Goal: Task Accomplishment & Management: Complete application form

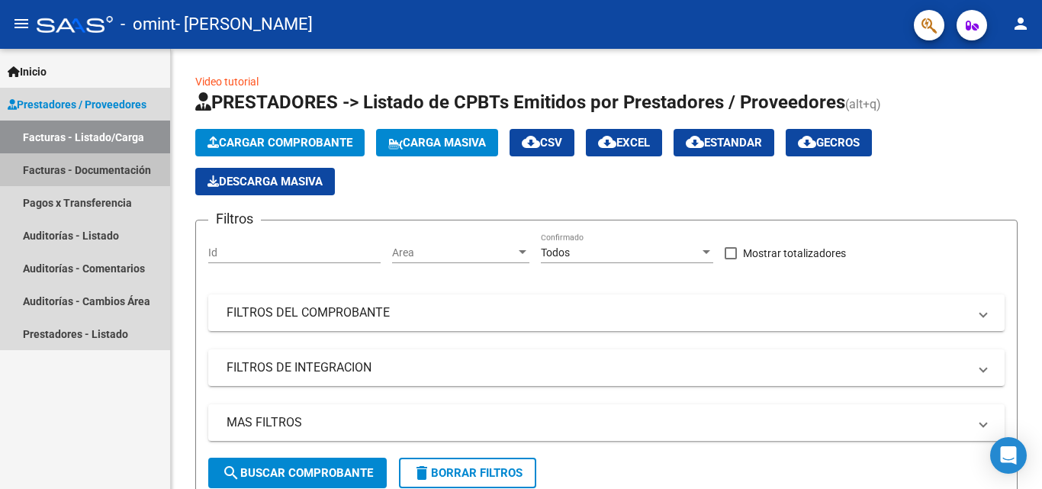
click at [96, 166] on link "Facturas - Documentación" at bounding box center [85, 169] width 170 height 33
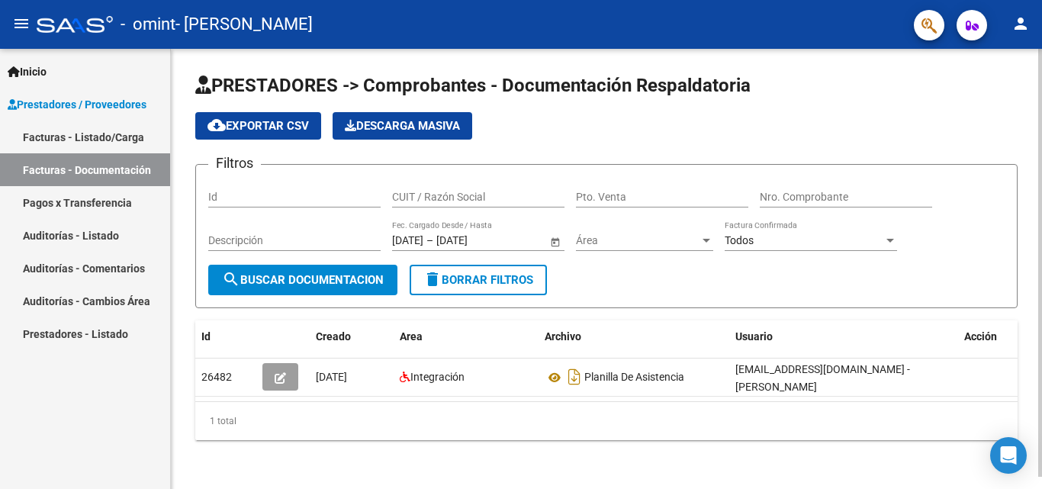
scroll to position [12, 0]
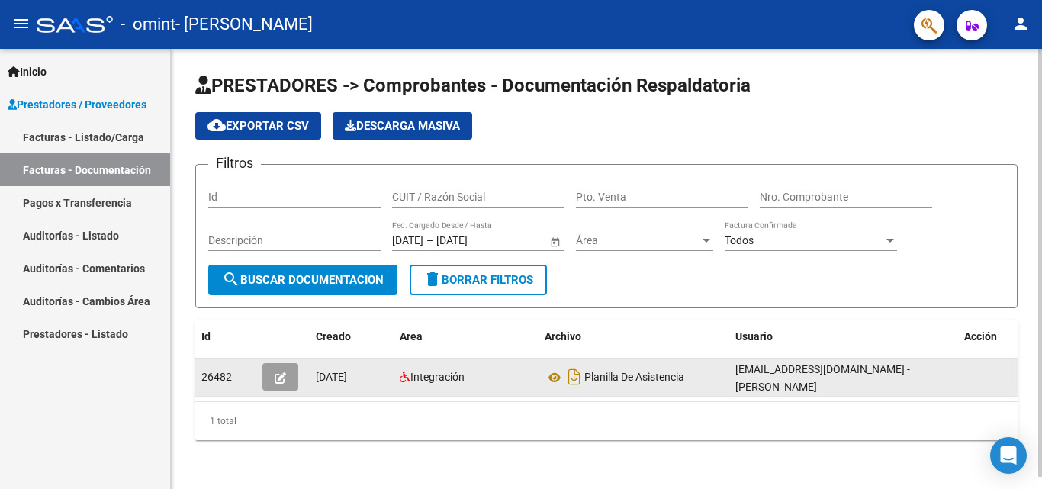
click at [276, 372] on icon "button" at bounding box center [280, 377] width 11 height 11
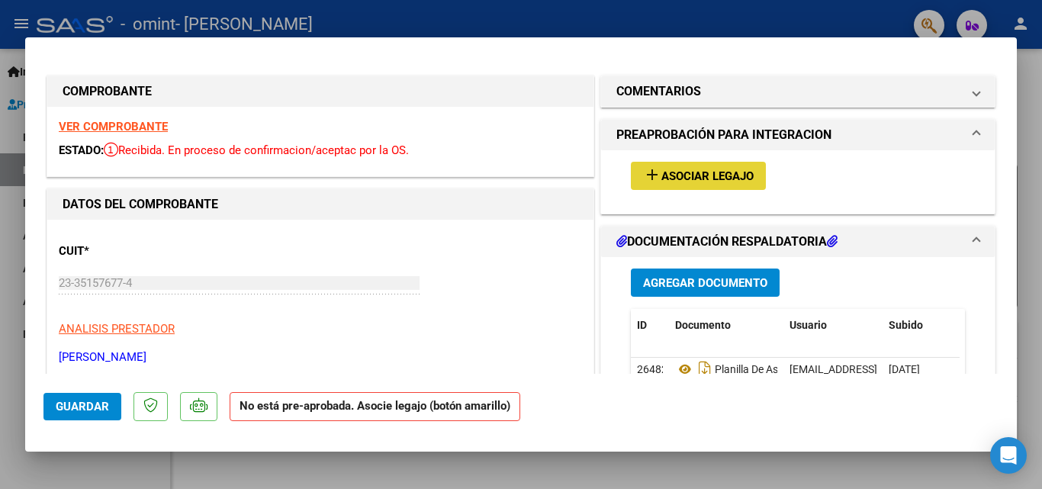
click at [728, 182] on span "Asociar Legajo" at bounding box center [707, 176] width 92 height 14
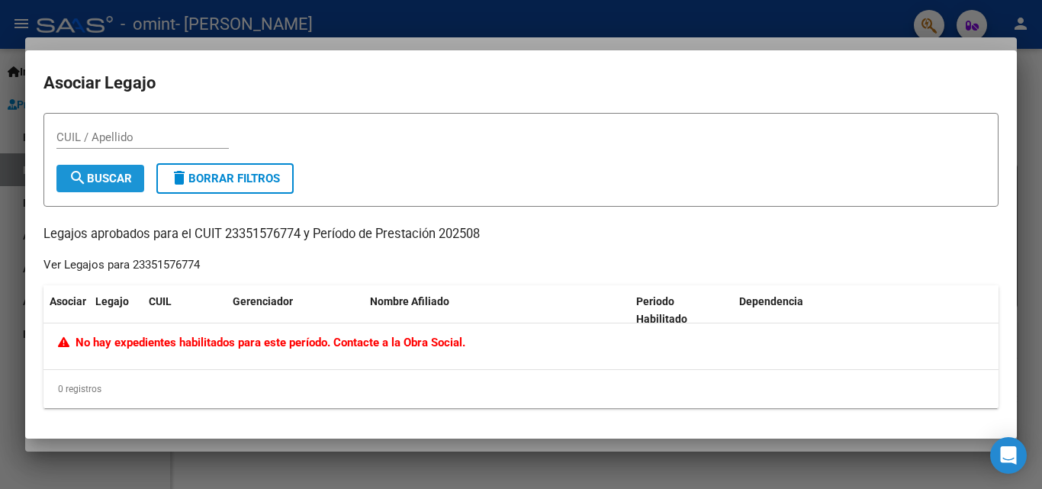
click at [114, 191] on button "search Buscar" at bounding box center [100, 178] width 88 height 27
click at [1024, 101] on div at bounding box center [521, 244] width 1042 height 489
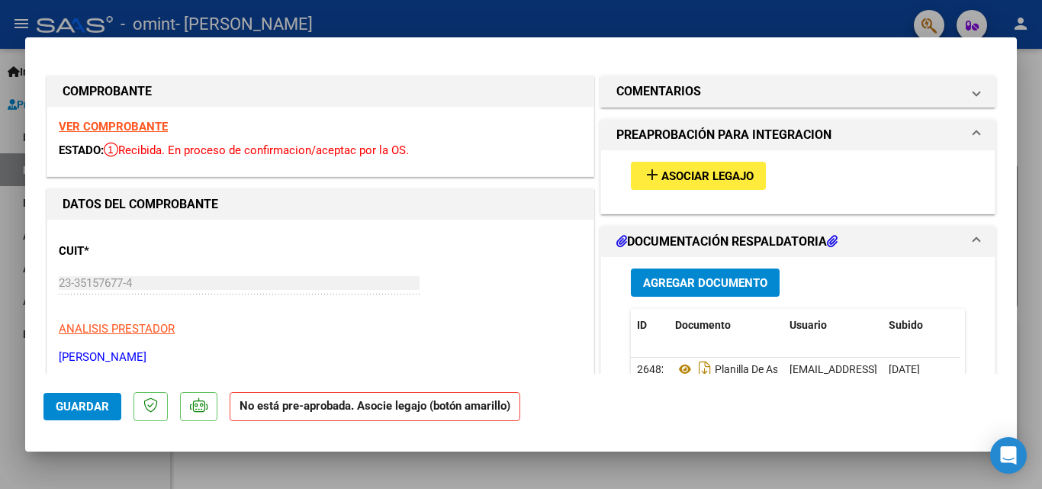
scroll to position [153, 0]
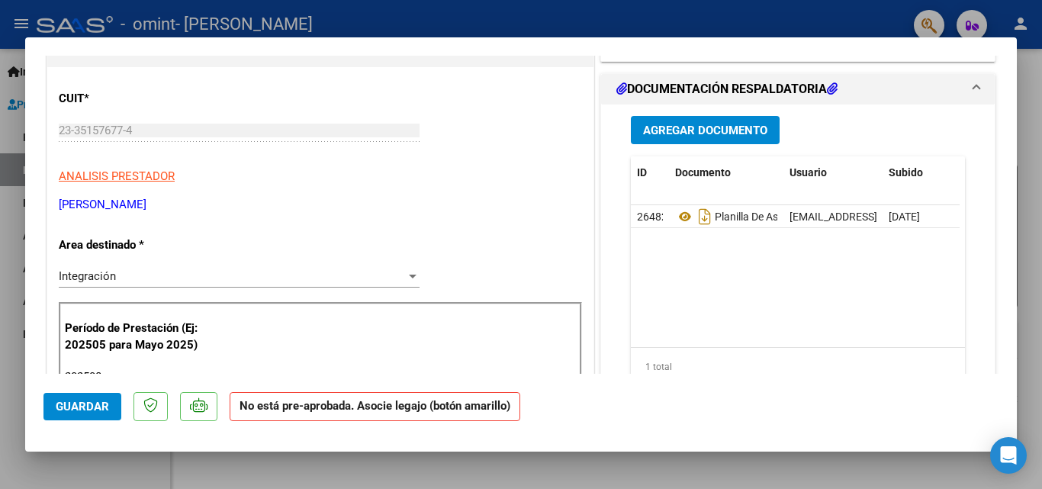
click at [400, 411] on strong "No está pre-aprobada. Asocie legajo (botón amarillo)" at bounding box center [375, 407] width 291 height 30
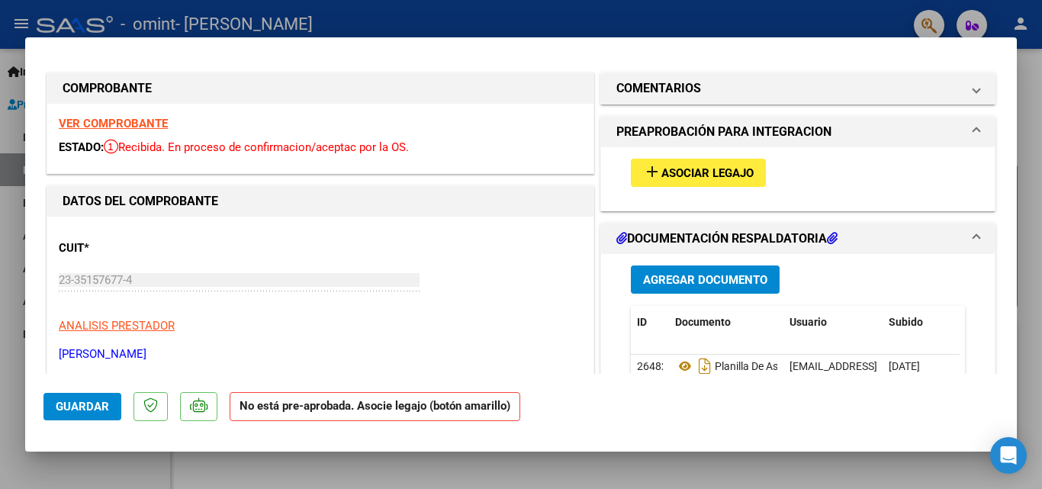
scroll to position [0, 0]
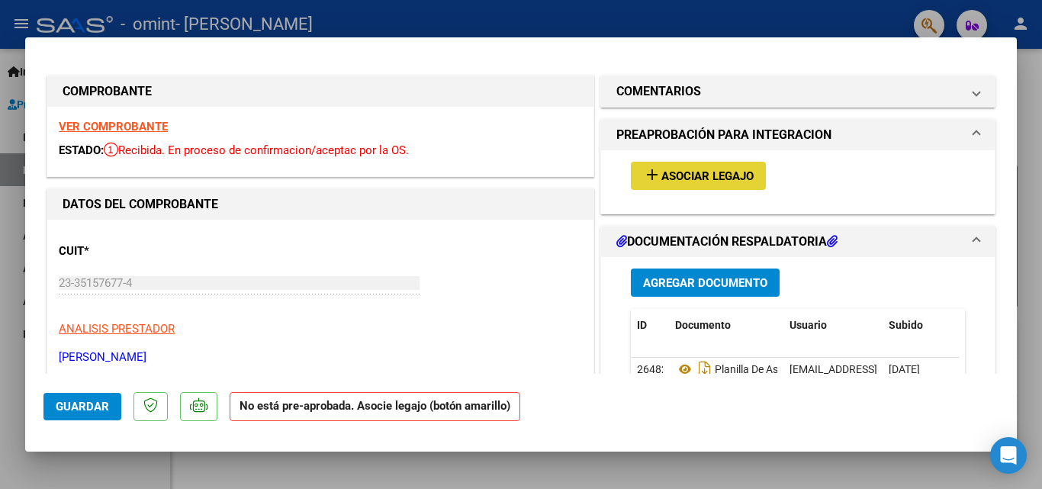
click at [670, 170] on span "Asociar Legajo" at bounding box center [707, 176] width 92 height 14
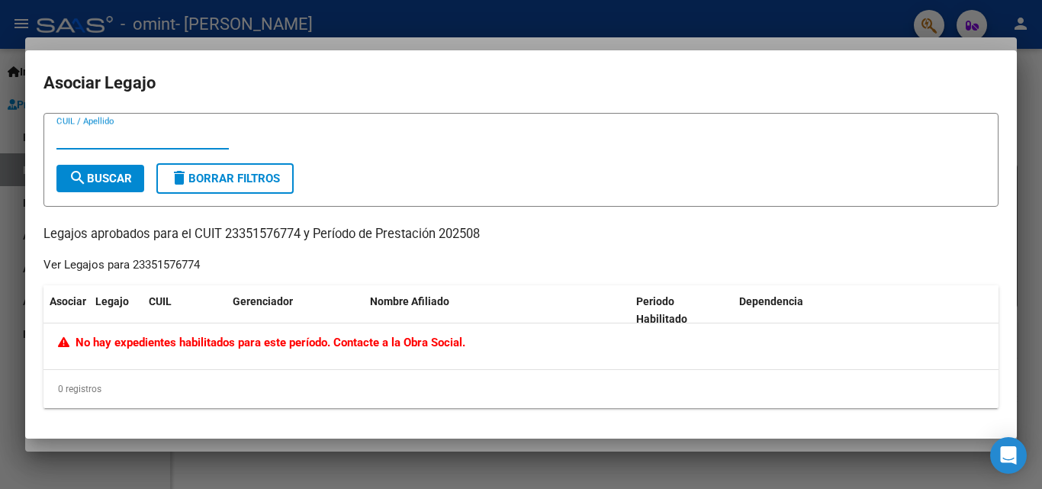
click at [204, 343] on span "No hay expedientes habilitados para este período. Contacte a la Obra Social." at bounding box center [261, 343] width 407 height 14
click at [205, 343] on span "No hay expedientes habilitados para este período. Contacte a la Obra Social." at bounding box center [261, 343] width 407 height 14
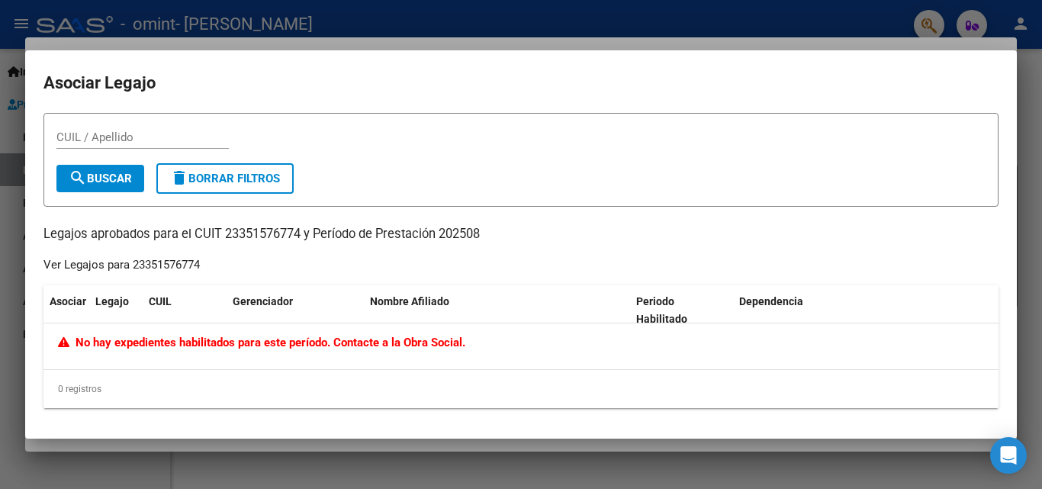
click at [205, 343] on span "No hay expedientes habilitados para este período. Contacte a la Obra Social." at bounding box center [261, 343] width 407 height 14
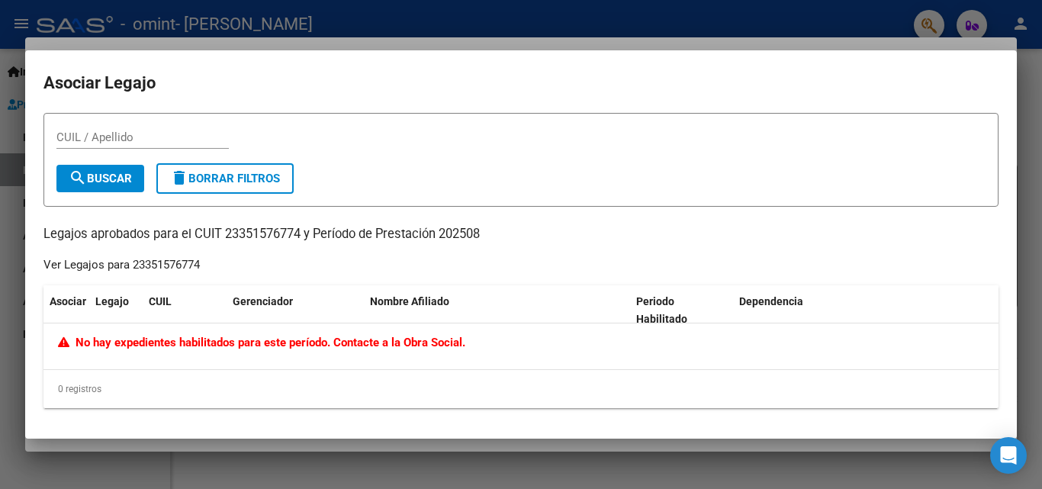
click at [152, 129] on div "CUIL / Apellido" at bounding box center [142, 137] width 172 height 23
type input "neme"
click at [94, 182] on span "search Buscar" at bounding box center [100, 179] width 63 height 14
click at [102, 142] on input "neme" at bounding box center [142, 137] width 172 height 14
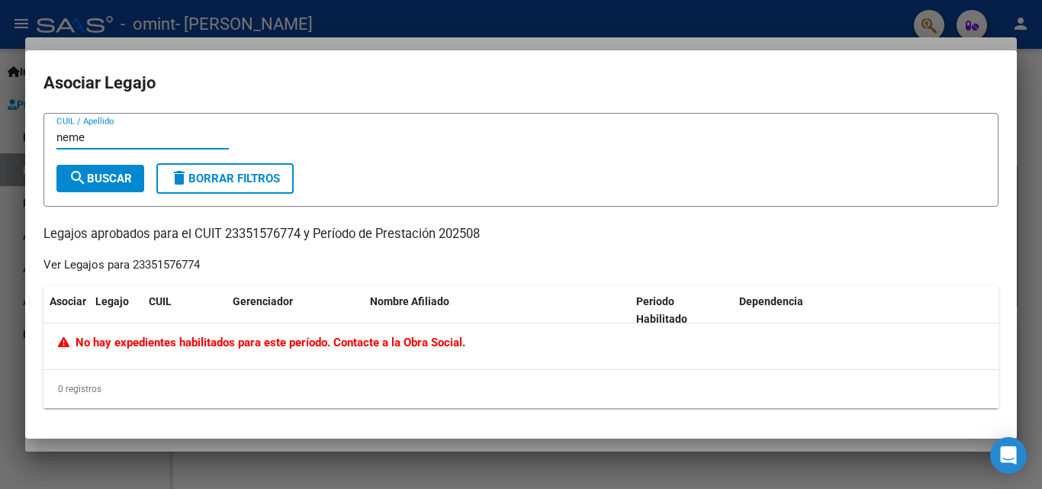
click at [102, 142] on input "neme" at bounding box center [142, 137] width 172 height 14
click at [149, 142] on input "CUIL / Apellido" at bounding box center [142, 137] width 172 height 14
click at [782, 14] on div at bounding box center [521, 244] width 1042 height 489
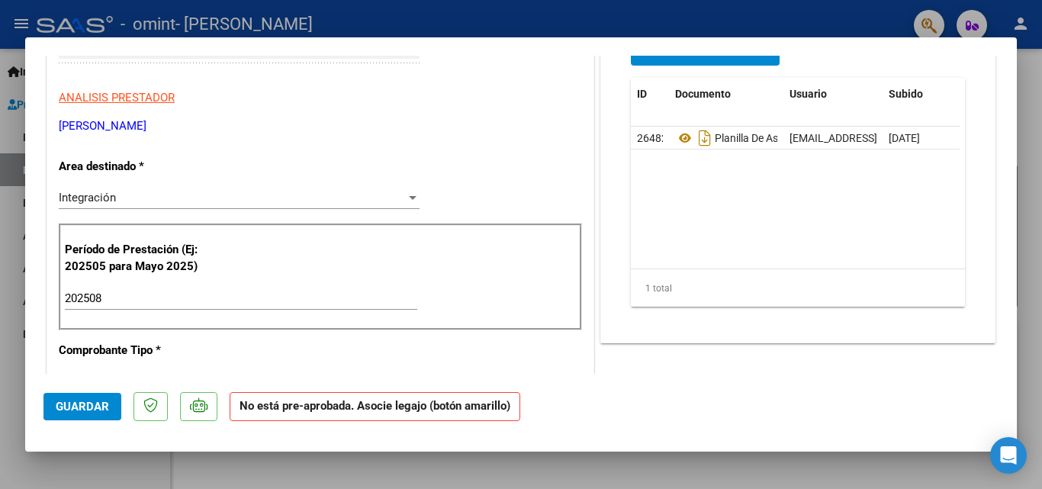
scroll to position [305, 0]
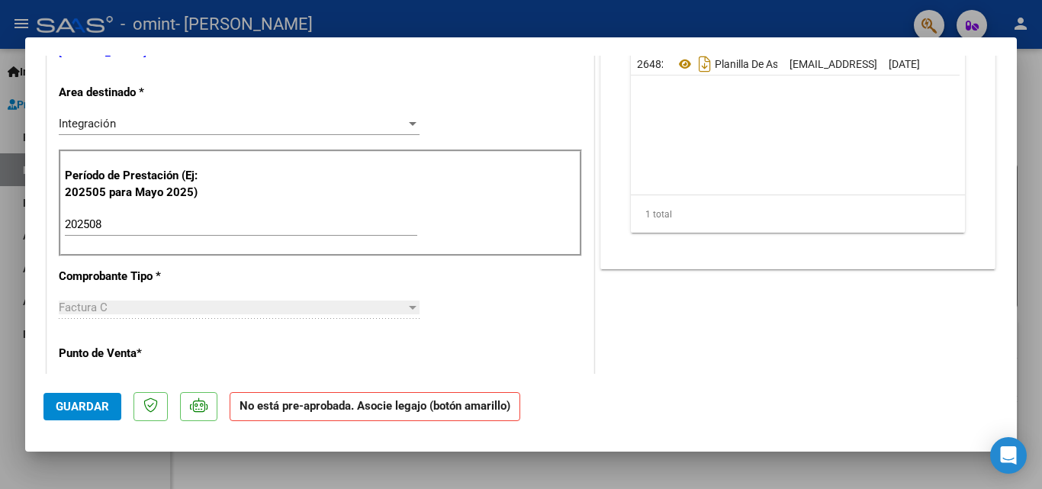
click at [6, 140] on div at bounding box center [521, 244] width 1042 height 489
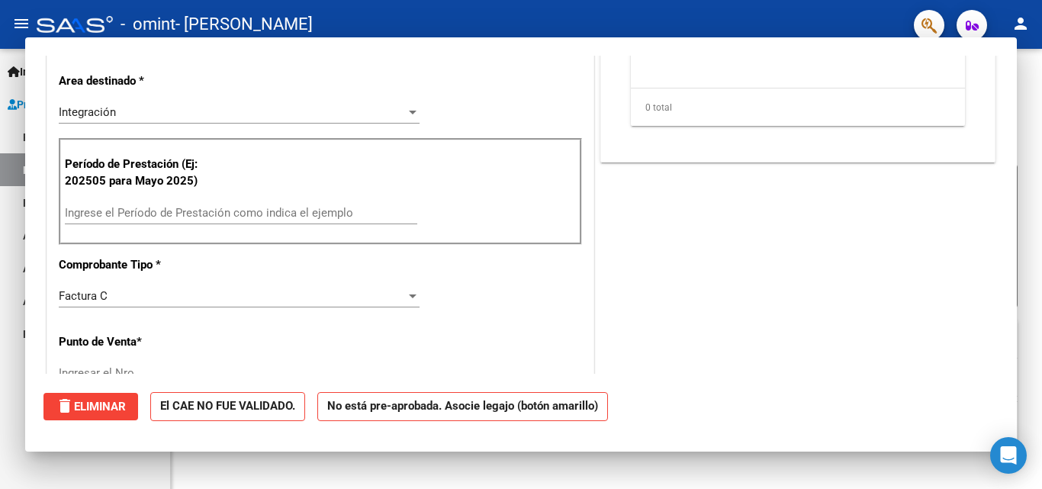
scroll to position [0, 0]
